Goal: Task Accomplishment & Management: Use online tool/utility

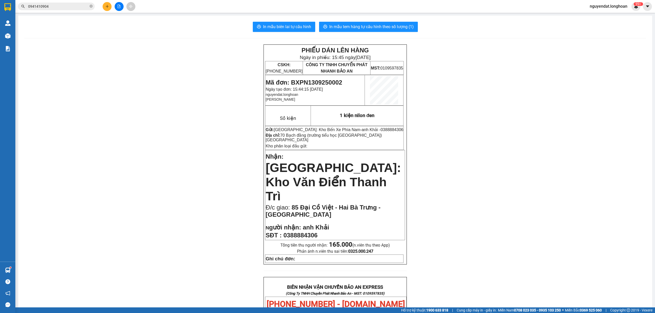
click at [119, 7] on icon "file-add" at bounding box center [119, 7] width 3 height 4
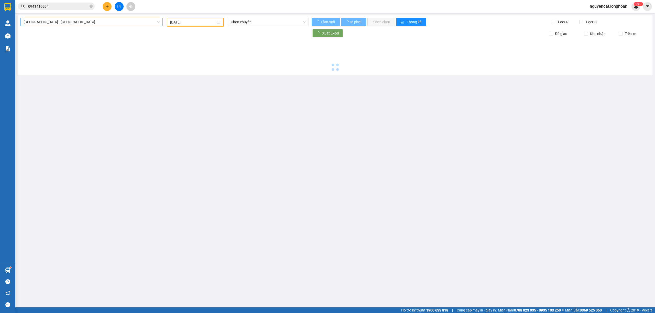
click at [115, 25] on span "Hải Phòng - Hà Nội" at bounding box center [92, 22] width 136 height 8
type input "13/09/2025"
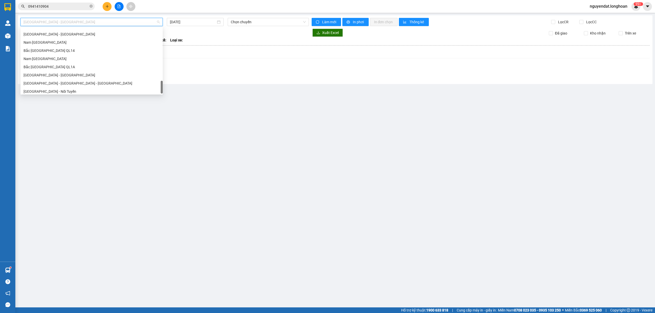
scroll to position [352, 0]
click at [98, 57] on div "Bắc Trung Nam QL1A" at bounding box center [92, 57] width 136 height 6
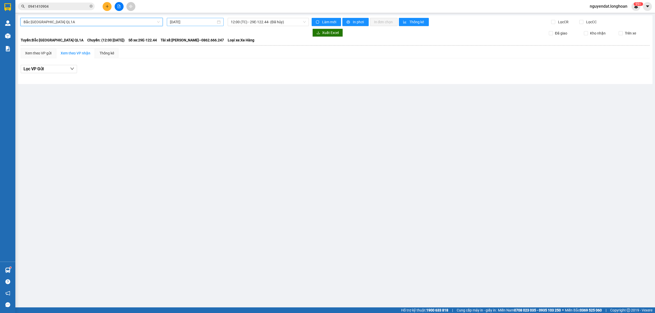
click at [202, 19] on div "13/09/2025" at bounding box center [195, 22] width 57 height 8
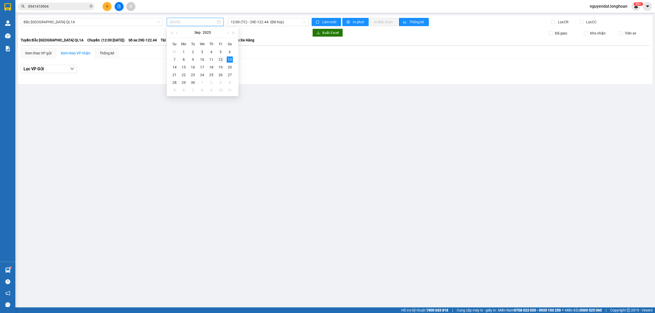
click at [219, 59] on div "12" at bounding box center [220, 60] width 6 height 6
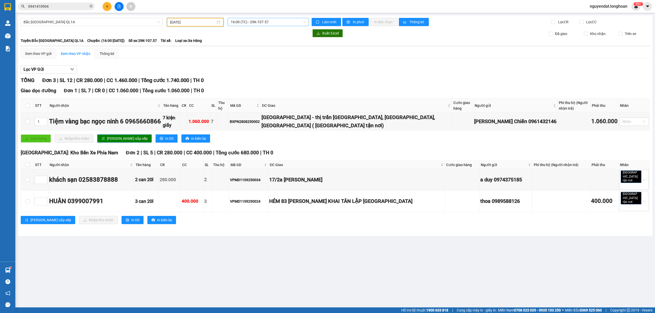
click at [274, 24] on span "16:00 (TC) - 29K-107.57" at bounding box center [268, 22] width 75 height 8
click at [266, 47] on div "23:00 (TC)" at bounding box center [251, 49] width 40 height 6
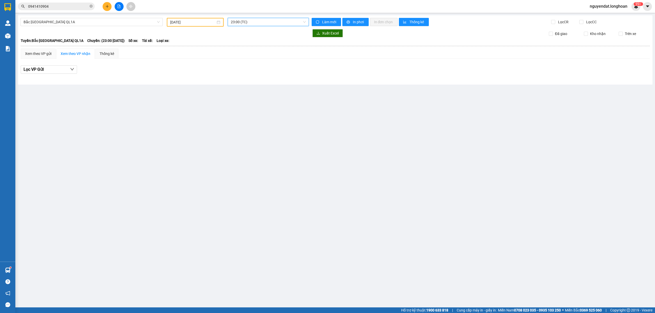
click at [99, 27] on div "Bắc Trung Nam QL1A 12/09/2025 23:00 23:00 (TC) Làm mới In phơi In đơn chọn Thốn…" at bounding box center [335, 49] width 634 height 69
click at [193, 23] on input "12/09/2025" at bounding box center [193, 22] width 46 height 6
click at [257, 23] on span "23:00 (TC)" at bounding box center [268, 22] width 75 height 8
click at [259, 40] on div "16:00 (TC) - 29K-107.57" at bounding box center [251, 41] width 40 height 6
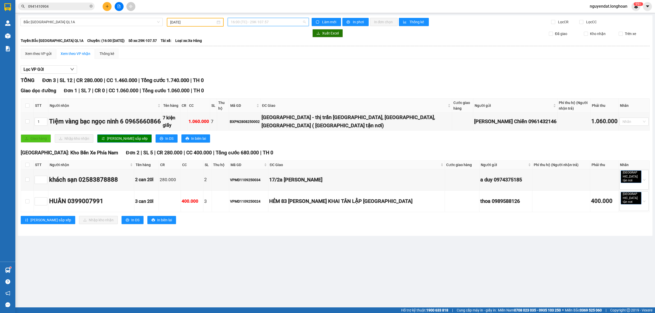
click at [275, 21] on span "16:00 (TC) - 29K-107.57" at bounding box center [268, 22] width 75 height 8
click at [240, 47] on div "23:00 (TC)" at bounding box center [251, 49] width 40 height 6
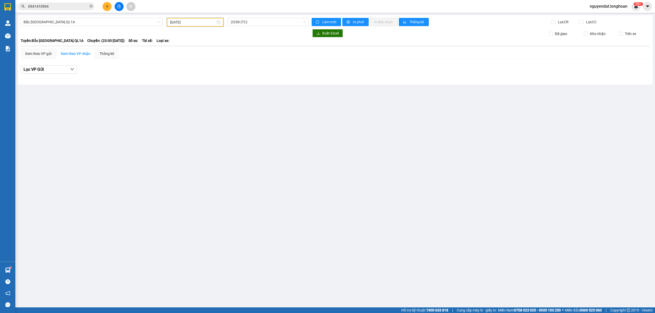
click at [177, 24] on input "12/09/2025" at bounding box center [193, 22] width 46 height 6
click at [211, 60] on div "11" at bounding box center [211, 60] width 6 height 6
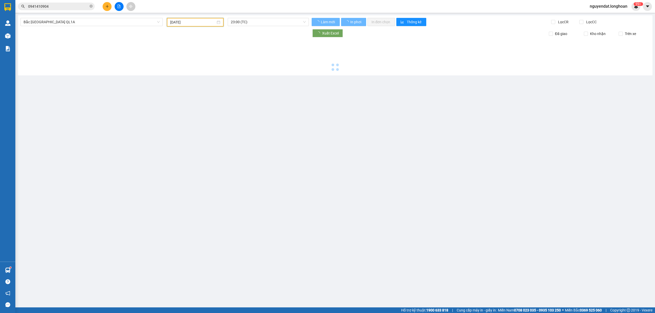
type input "11/09/2025"
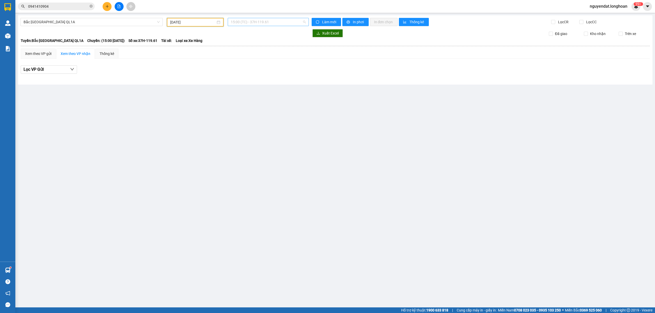
click at [261, 21] on span "15:00 (TC) - 37H-119.61" at bounding box center [268, 22] width 75 height 8
click at [255, 57] on div "20:00 (TC) - 29E-097.92" at bounding box center [251, 57] width 40 height 6
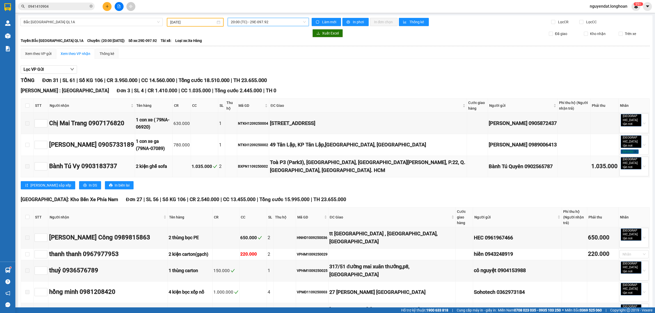
scroll to position [170, 0]
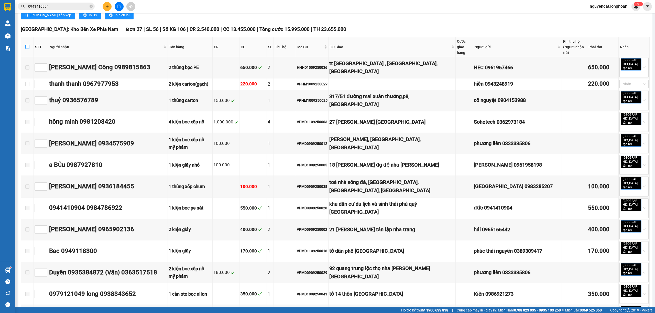
click at [28, 45] on input "checkbox" at bounding box center [27, 47] width 4 height 4
checkbox input "true"
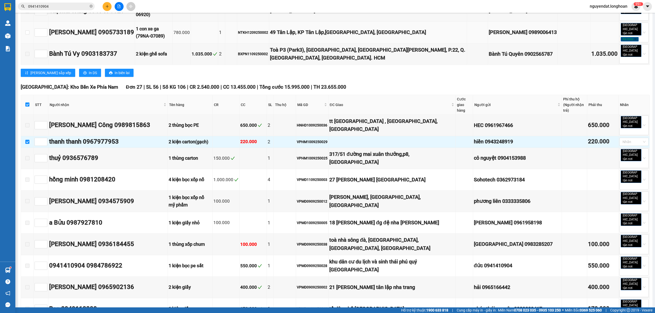
scroll to position [0, 0]
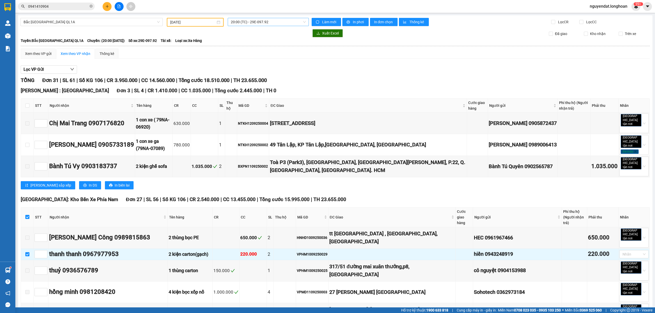
click at [258, 21] on span "20:00 (TC) - 29E-097.92" at bounding box center [268, 22] width 75 height 8
click at [260, 62] on div "23:00 (TC) - 29H-954.95" at bounding box center [249, 65] width 40 height 6
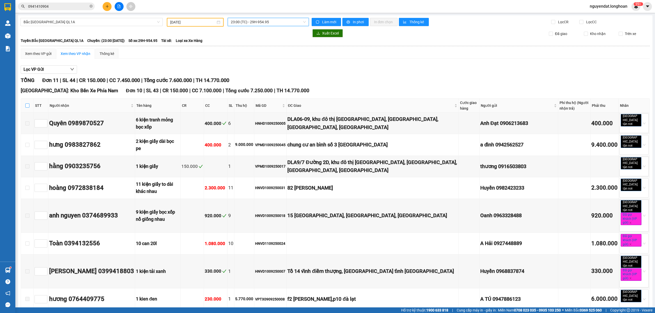
click at [29, 105] on input "checkbox" at bounding box center [27, 106] width 4 height 4
checkbox input "true"
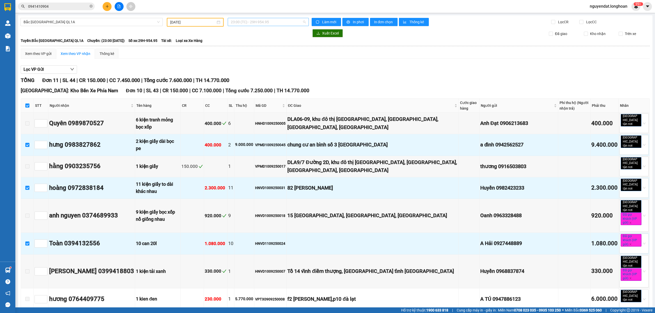
click at [252, 22] on span "23:00 (TC) - 29H-954.95" at bounding box center [268, 22] width 75 height 8
click at [260, 57] on div "20:00 (TC) - 29E-097.92" at bounding box center [249, 57] width 40 height 6
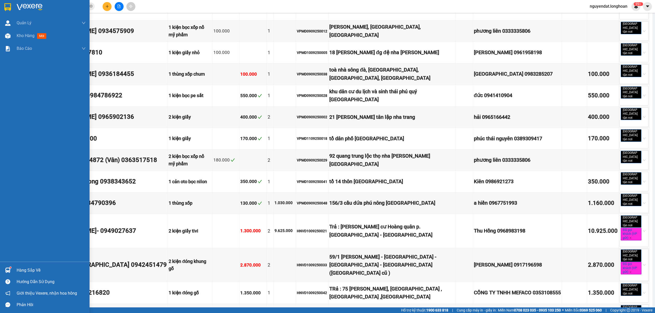
scroll to position [113, 0]
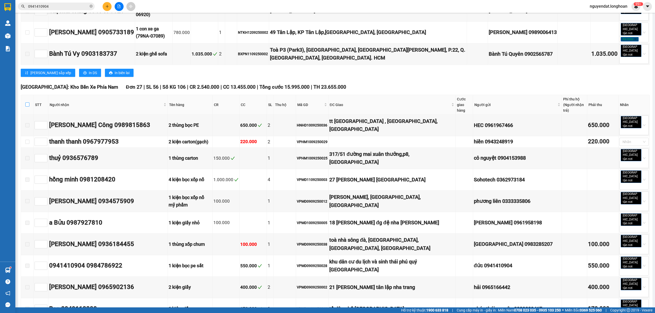
click at [28, 102] on label at bounding box center [27, 105] width 4 height 6
click at [28, 103] on input "checkbox" at bounding box center [27, 105] width 4 height 4
checkbox input "true"
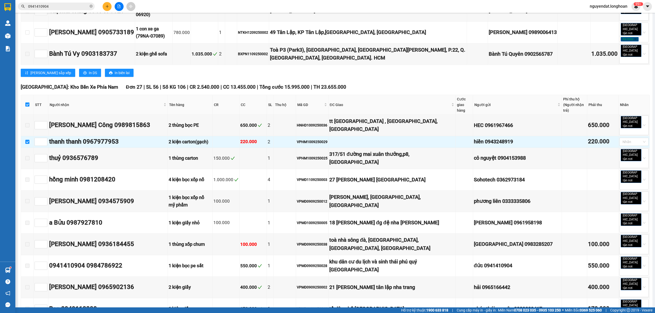
click at [26, 103] on input "checkbox" at bounding box center [27, 105] width 4 height 4
checkbox input "false"
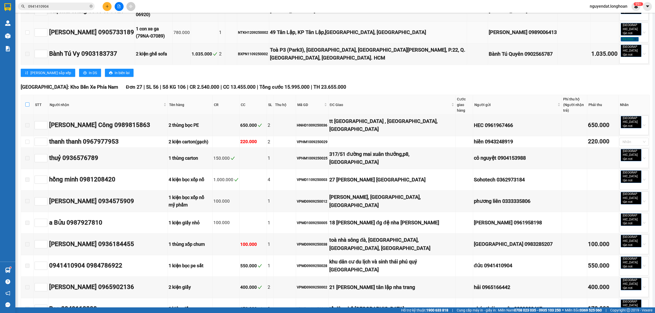
scroll to position [0, 0]
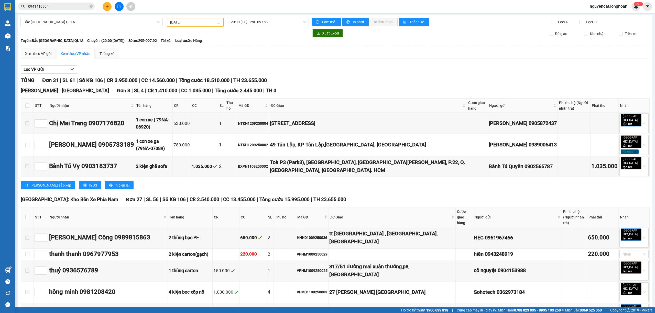
click at [274, 24] on span "20:00 (TC) - 29E-097.92" at bounding box center [268, 22] width 75 height 8
click at [269, 40] on div "15:00 (TC) - 37H-119.61" at bounding box center [249, 40] width 46 height 8
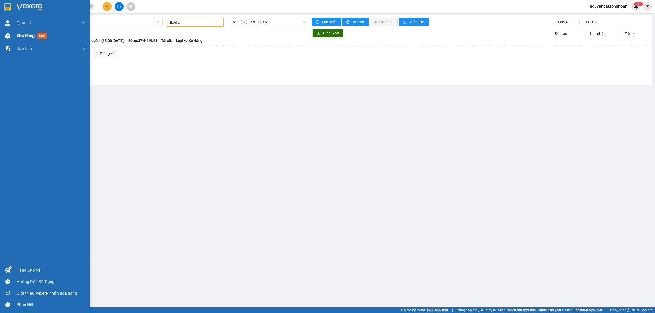
click at [4, 34] on div at bounding box center [7, 35] width 9 height 9
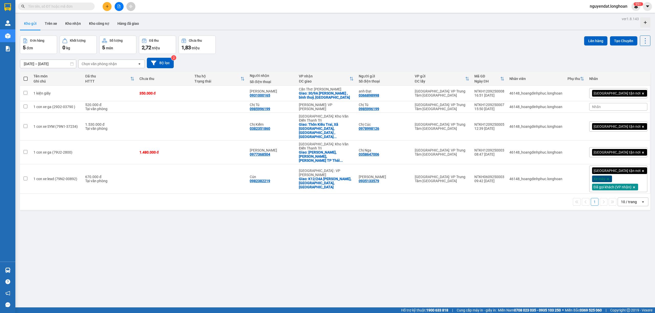
click at [351, 66] on div "15/08/2025 – 13/09/2025 Press the down arrow key to interact with the calendar …" at bounding box center [335, 63] width 630 height 10
click at [437, 49] on div "Đơn hàng 5 đơn Khối lượng 0 kg Số lượng 5 món Đã thu 2,72 triệu Chưa thu 1,83 t…" at bounding box center [335, 45] width 630 height 18
